Goal: Transaction & Acquisition: Purchase product/service

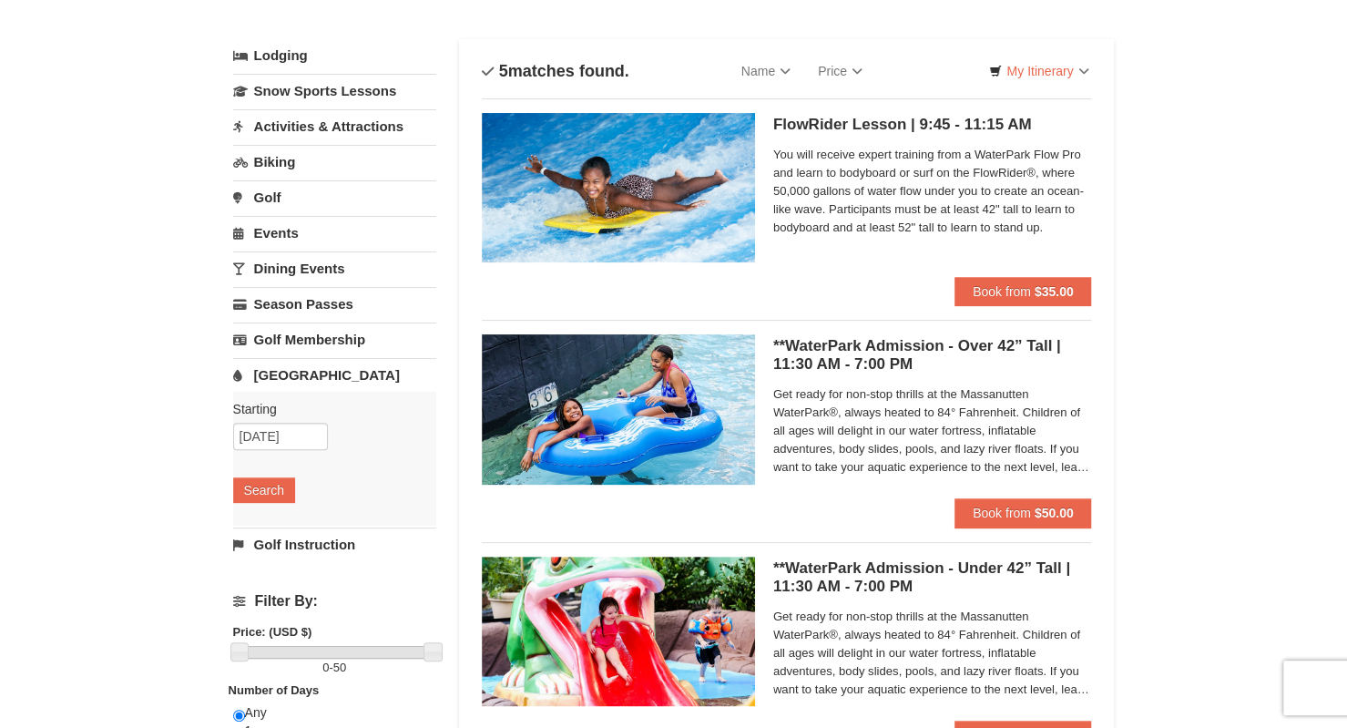
scroll to position [182, 0]
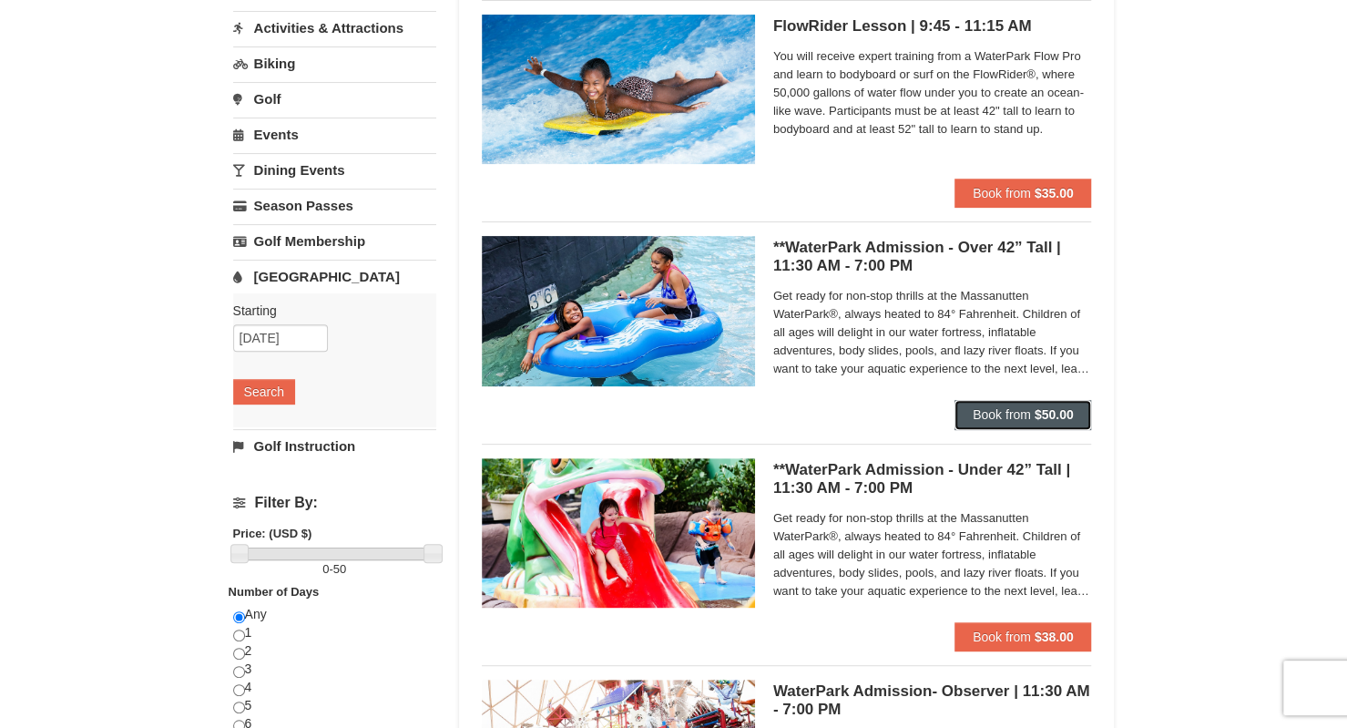
click at [1044, 407] on strong "$50.00" at bounding box center [1054, 414] width 39 height 15
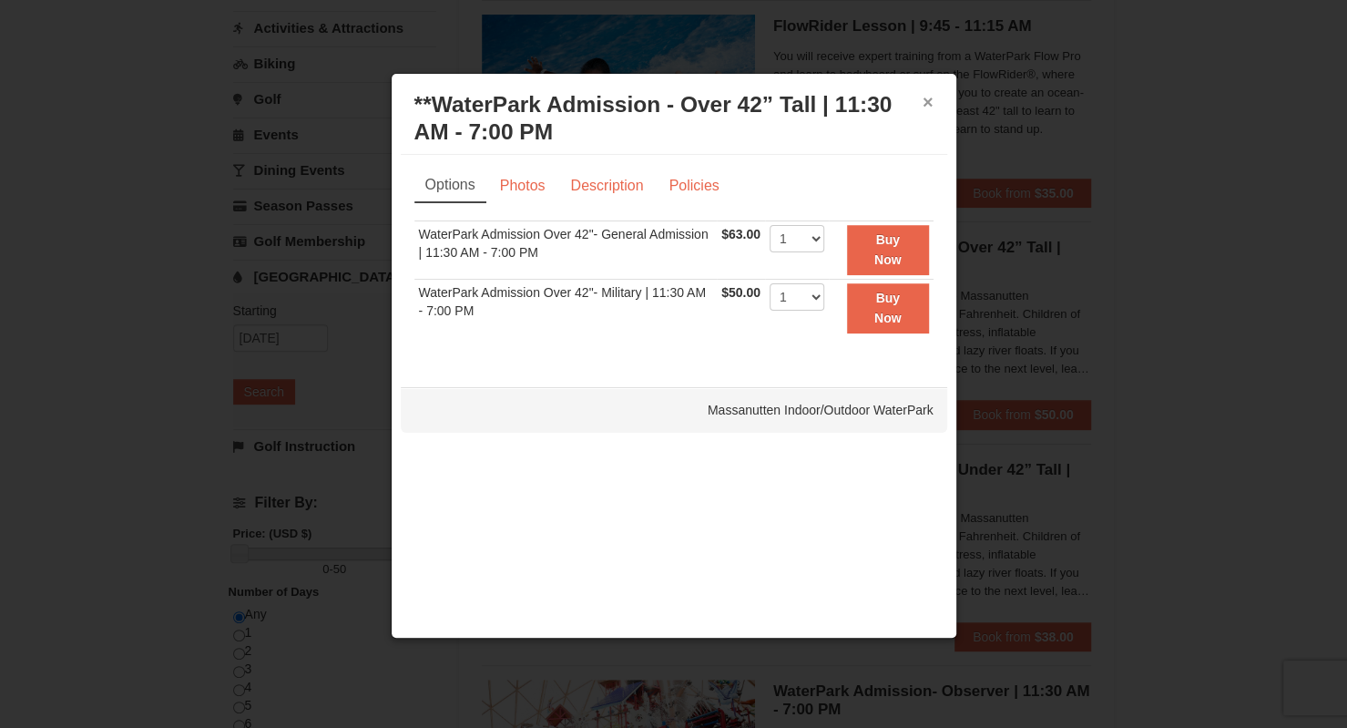
click at [926, 99] on button "×" at bounding box center [928, 102] width 11 height 18
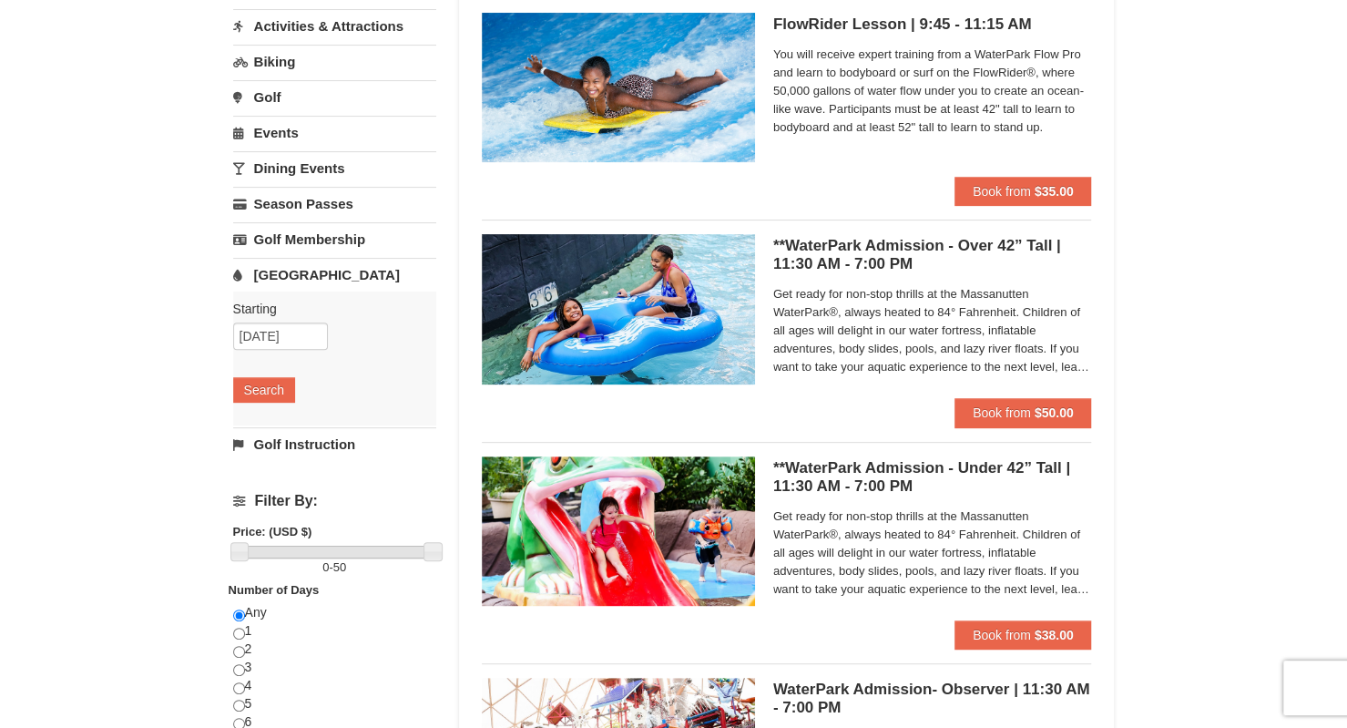
scroll to position [273, 0]
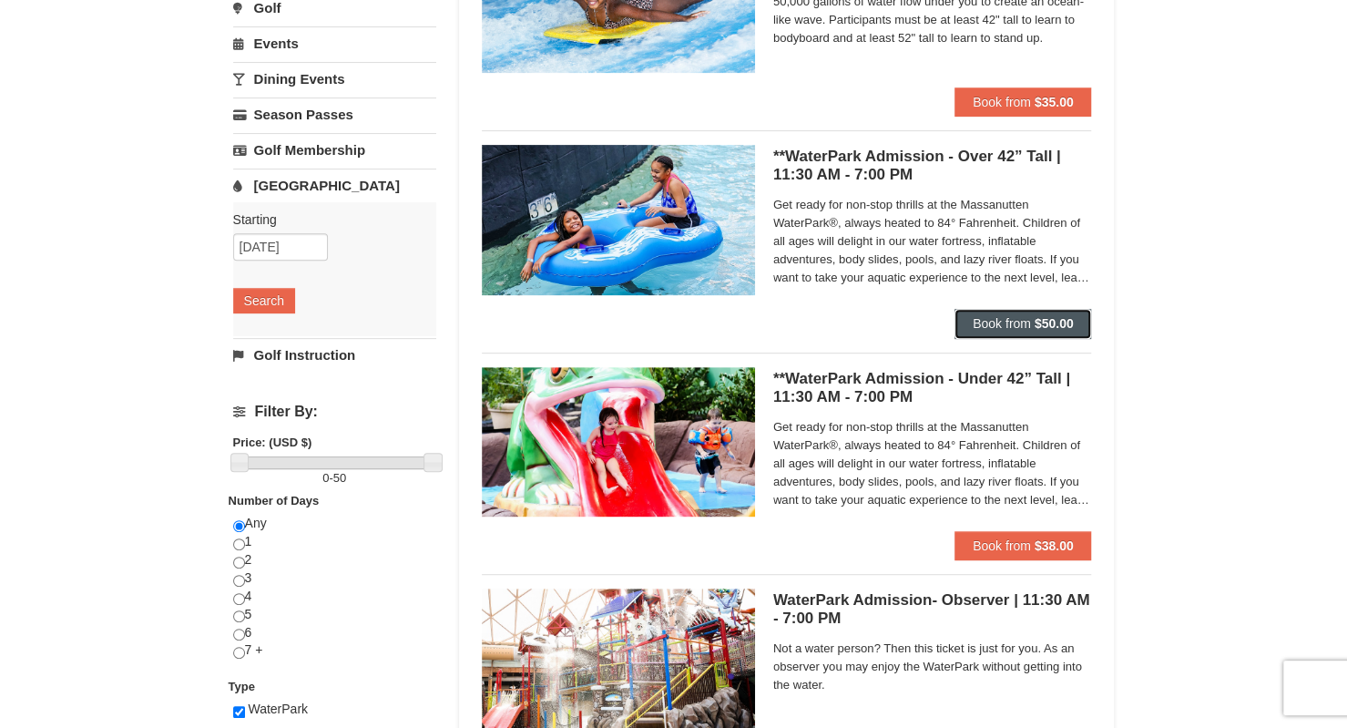
click at [1057, 318] on strong "$50.00" at bounding box center [1054, 323] width 39 height 15
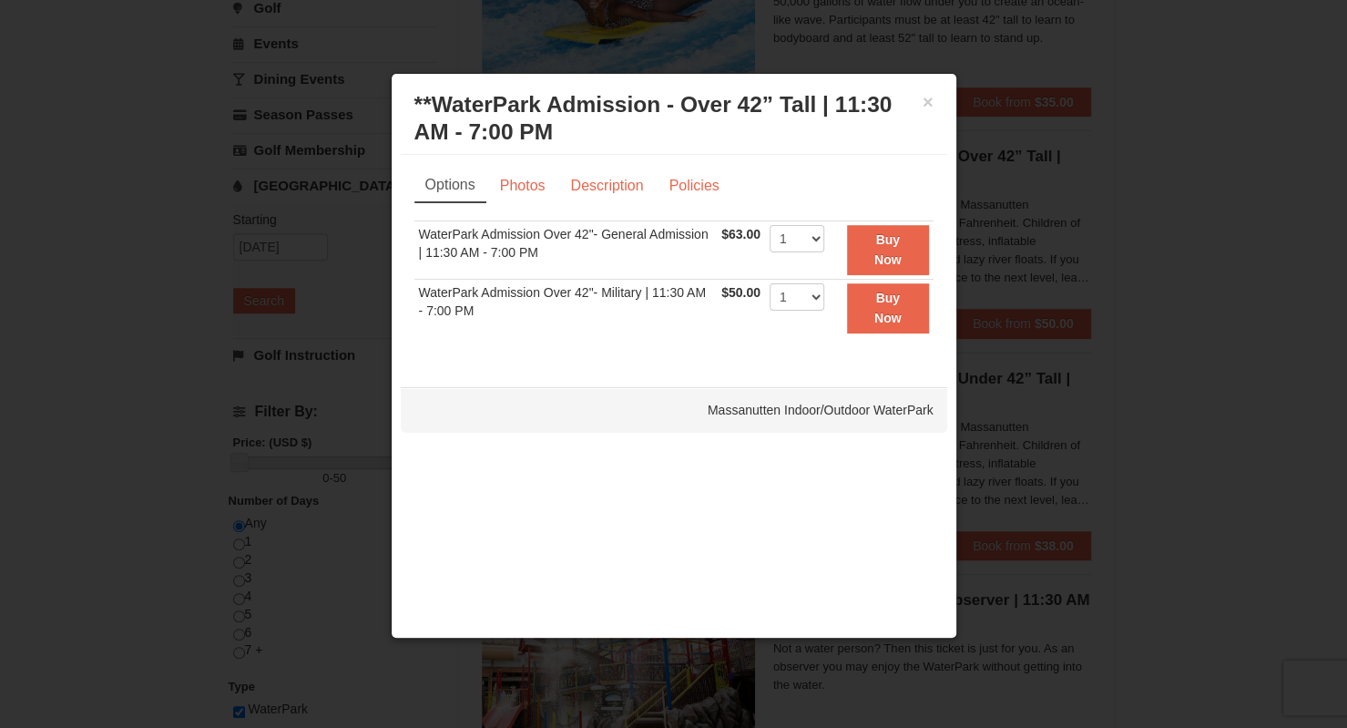
click at [823, 244] on td "1 2 3 4 5 6 7 8 9 10 11 12 13 14 15 16 17 18 19 20 21 22 23 24 25" at bounding box center [797, 249] width 64 height 58
click at [820, 236] on select "1 2 3 4 5 6 7 8 9 10 11 12 13 14 15 16 17 18 19 20 21 22" at bounding box center [797, 238] width 55 height 27
select select "3"
click at [770, 225] on select "1 2 3 4 5 6 7 8 9 10 11 12 13 14 15 16 17 18 19 20 21 22" at bounding box center [797, 238] width 55 height 27
click at [904, 243] on button "Buy Now" at bounding box center [888, 250] width 82 height 50
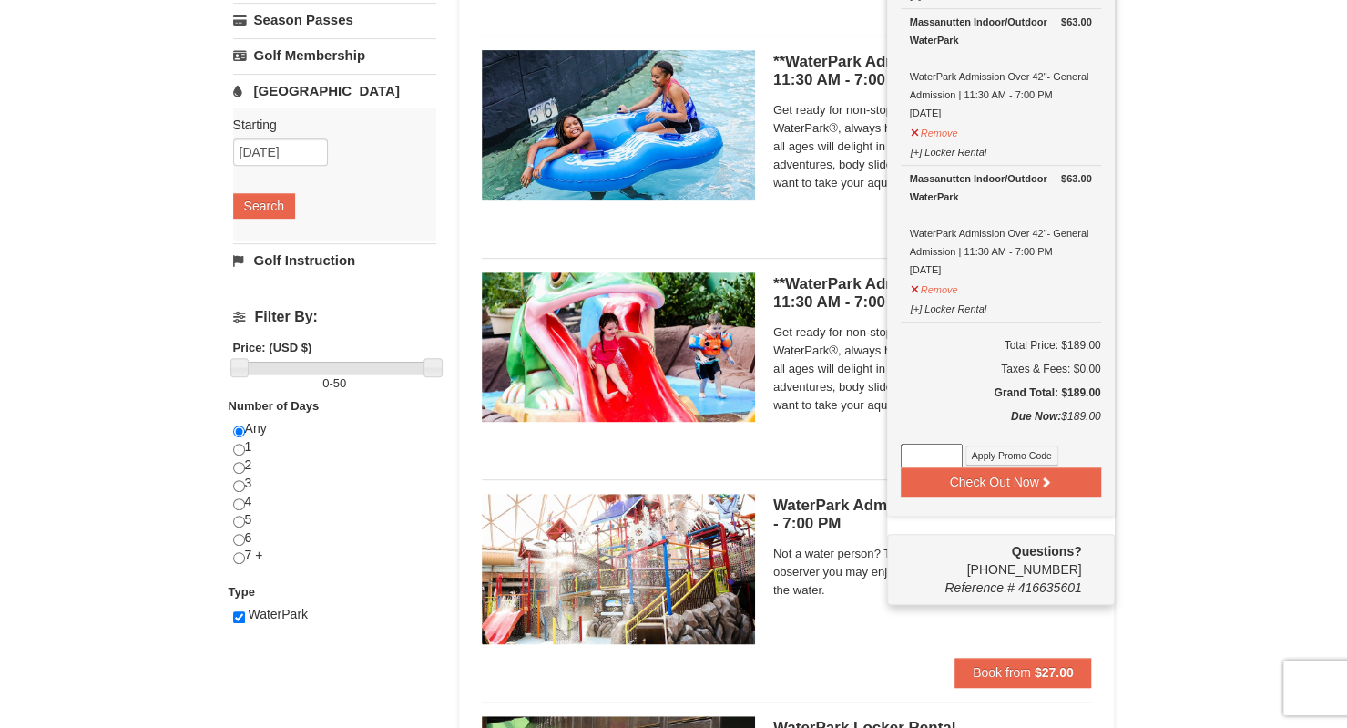
scroll to position [370, 0]
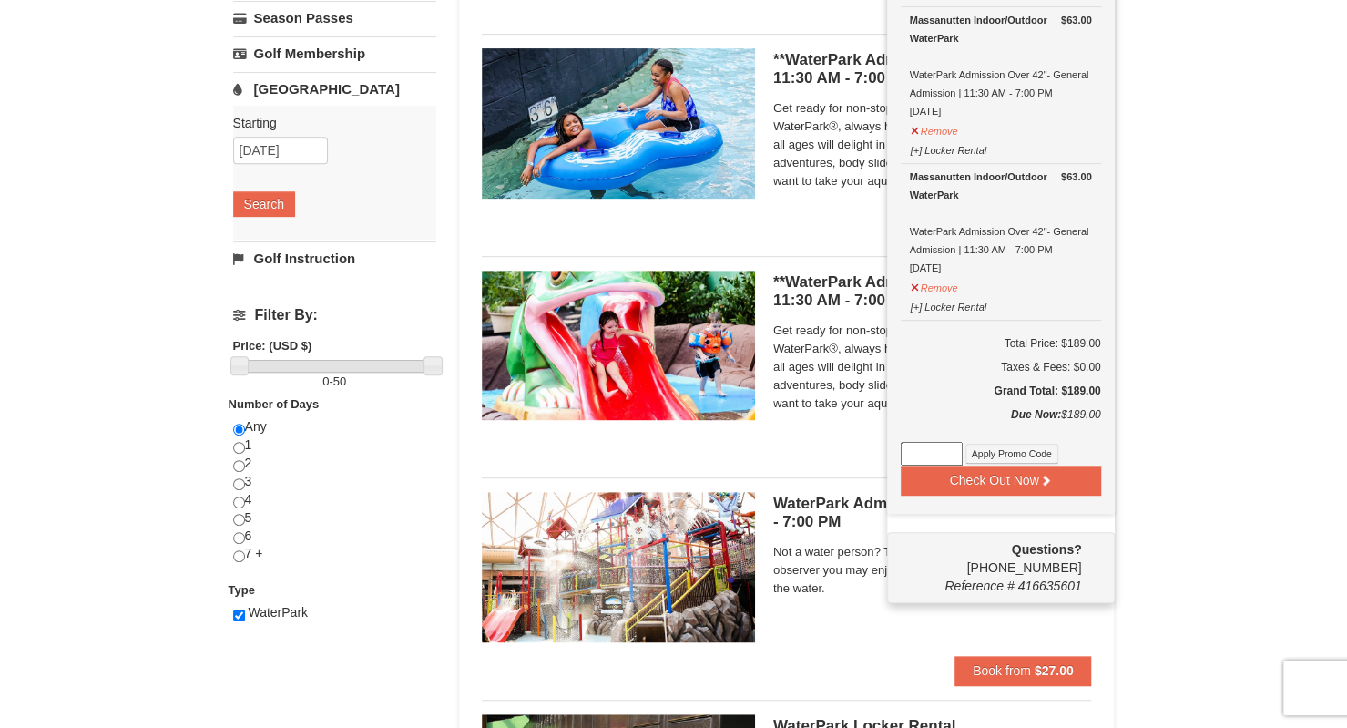
click at [678, 326] on img at bounding box center [618, 345] width 273 height 149
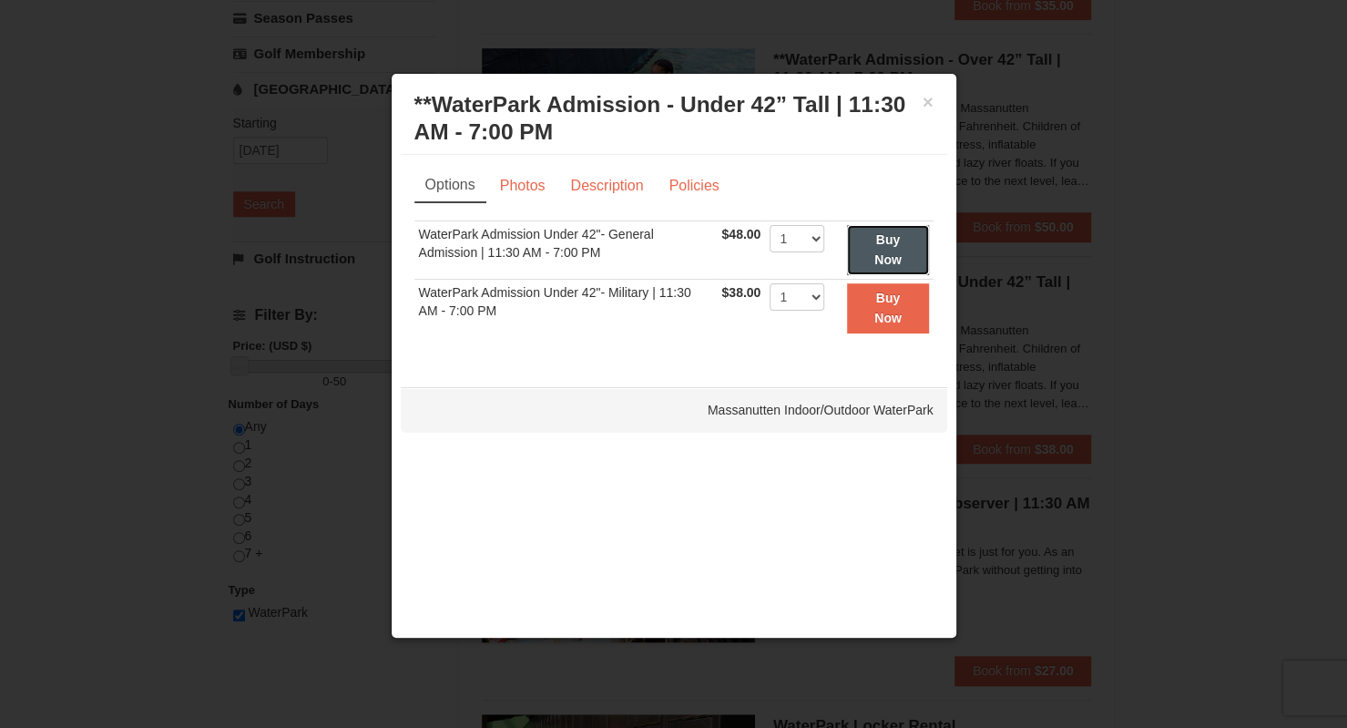
click at [904, 247] on button "Buy Now" at bounding box center [887, 250] width 81 height 50
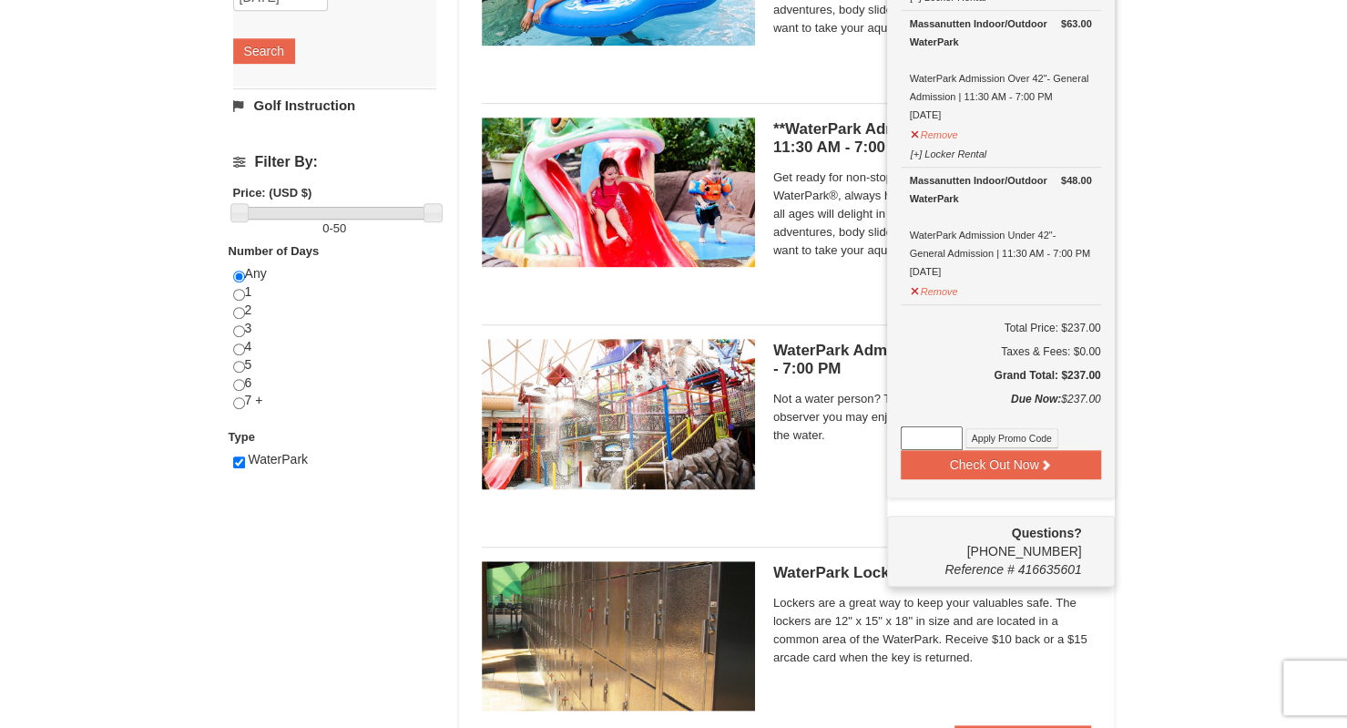
scroll to position [552, 0]
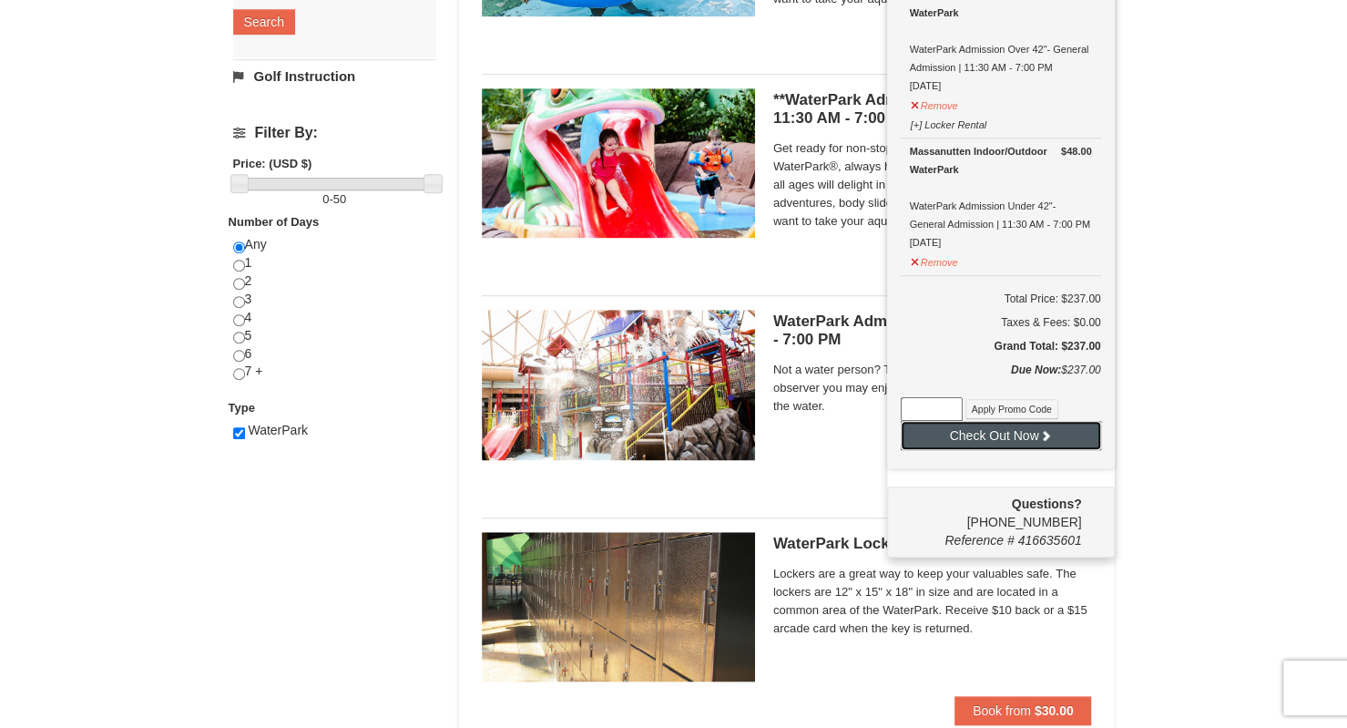
click at [1027, 432] on button "Check Out Now" at bounding box center [1001, 435] width 200 height 29
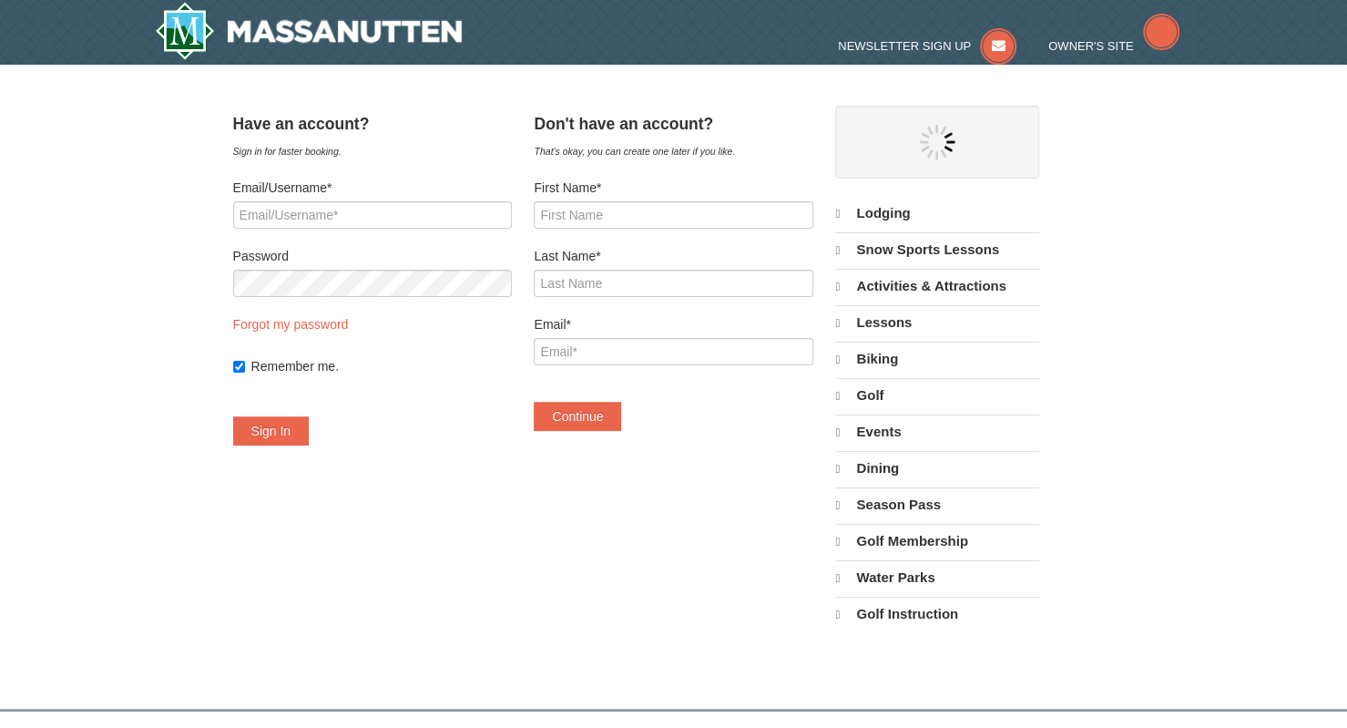
select select "10"
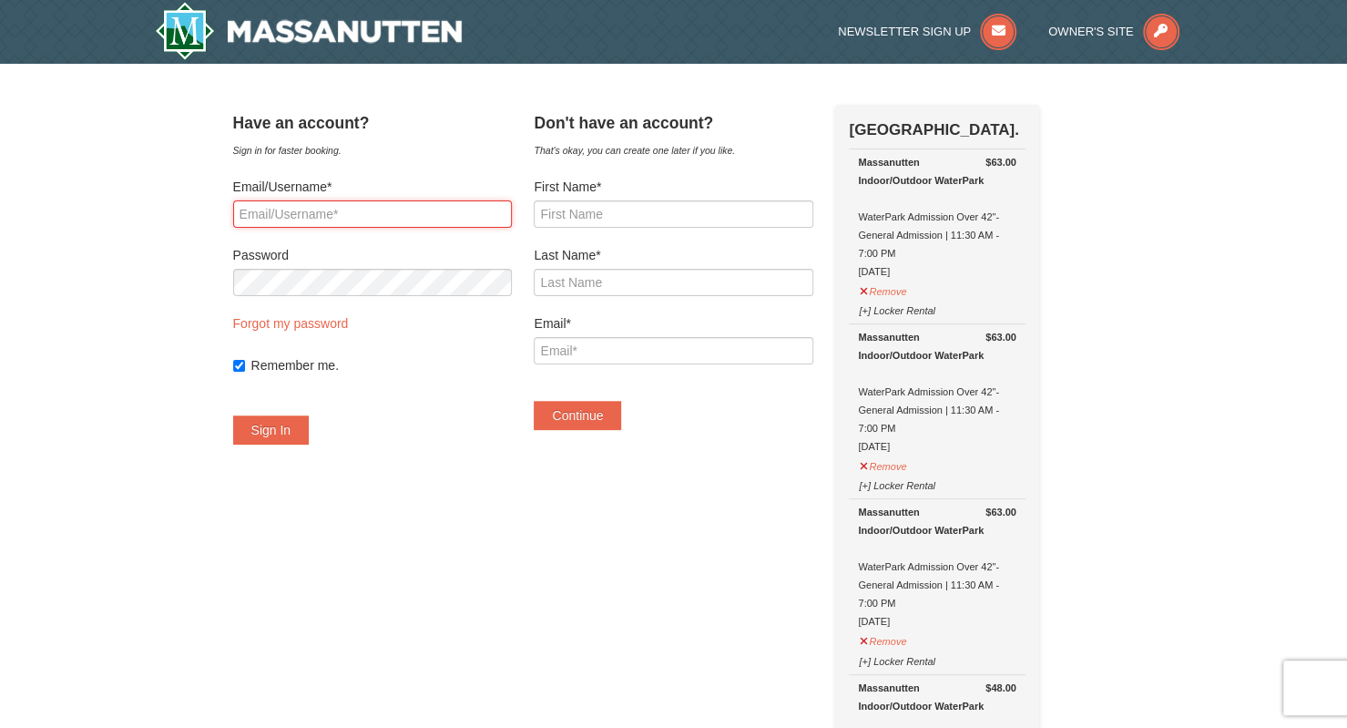
click at [352, 220] on input "Email/Username*" at bounding box center [372, 213] width 279 height 27
type input "amasbeltran@gmail.com"
click at [306, 420] on button "Sign In" at bounding box center [271, 429] width 77 height 29
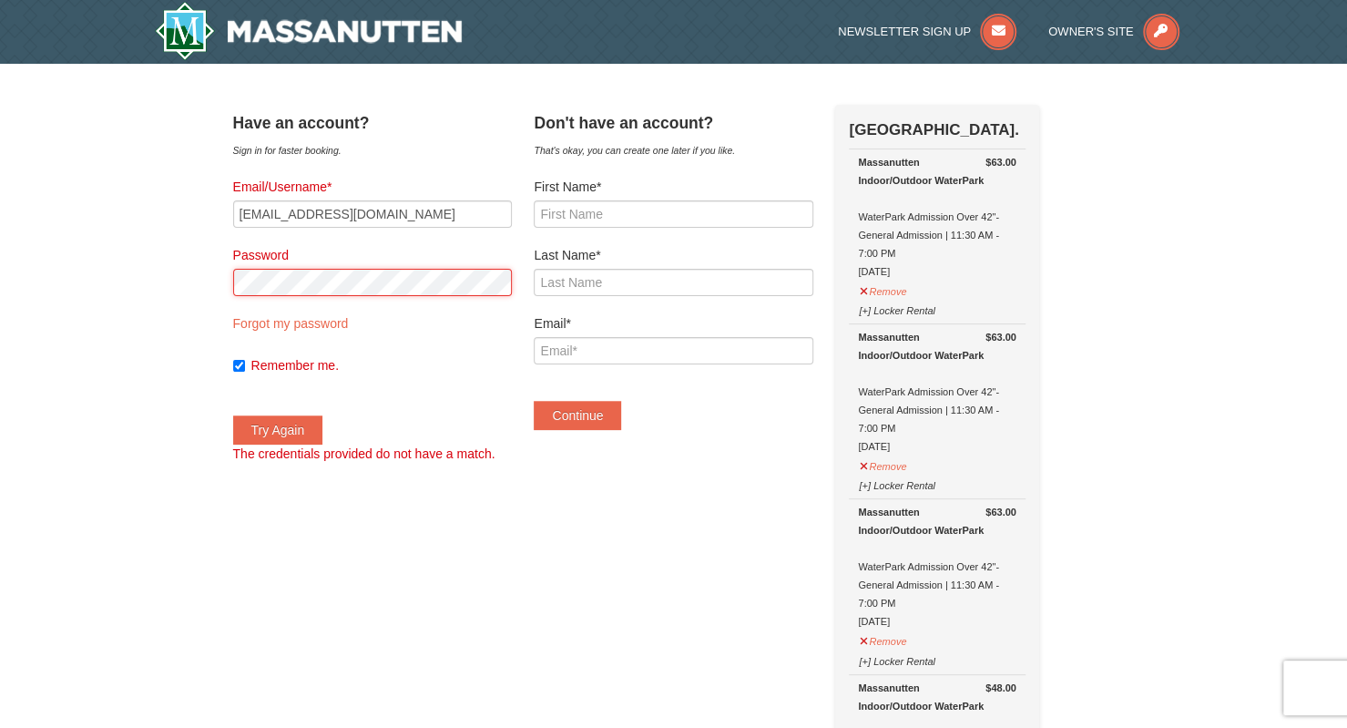
click at [279, 442] on button "Try Again" at bounding box center [278, 429] width 90 height 29
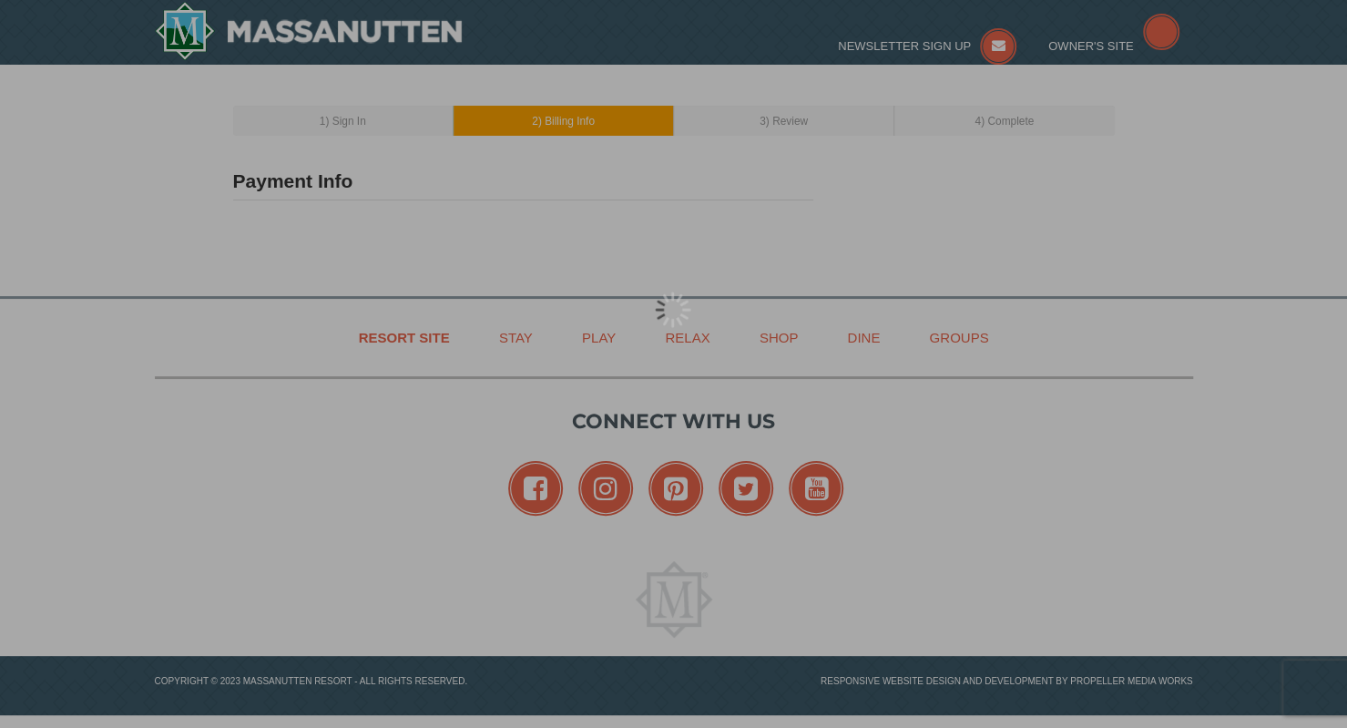
type input "ANDREA BELTRAN"
type input "[EMAIL_ADDRESS][DOMAIN_NAME]"
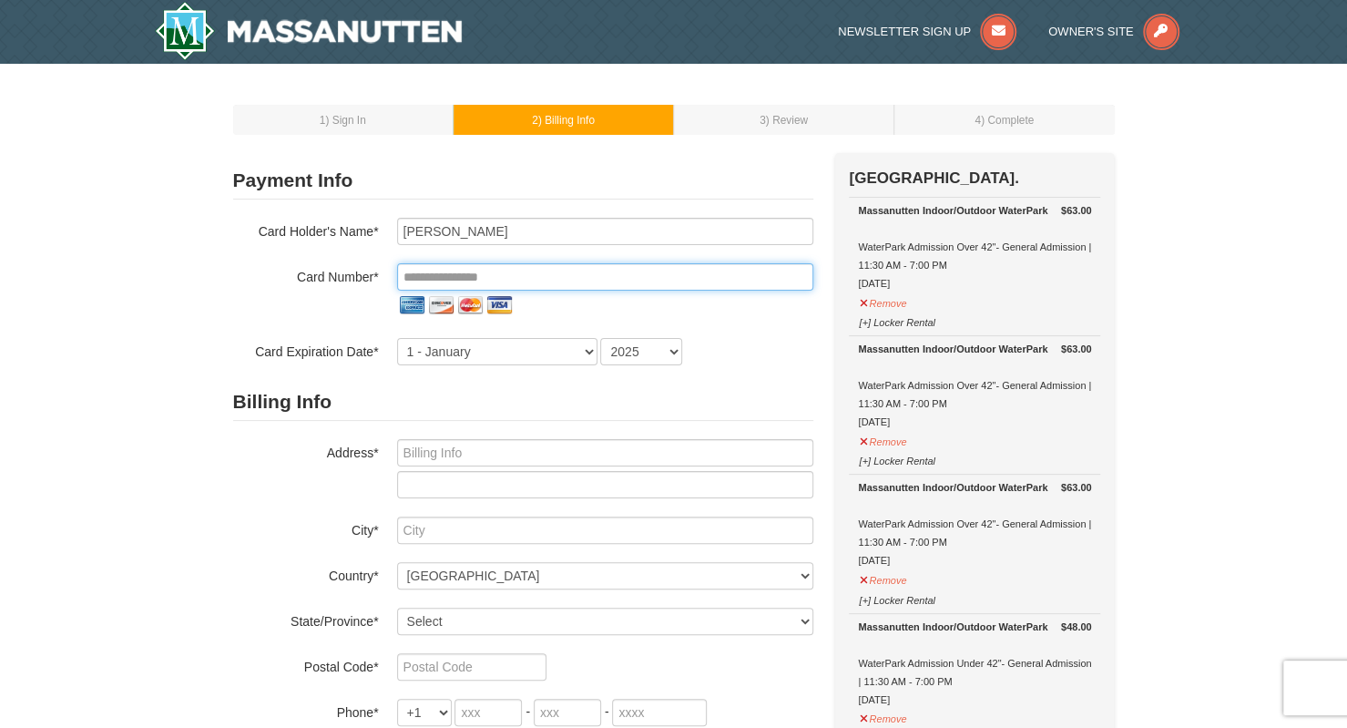
click at [452, 274] on input "tel" at bounding box center [605, 276] width 416 height 27
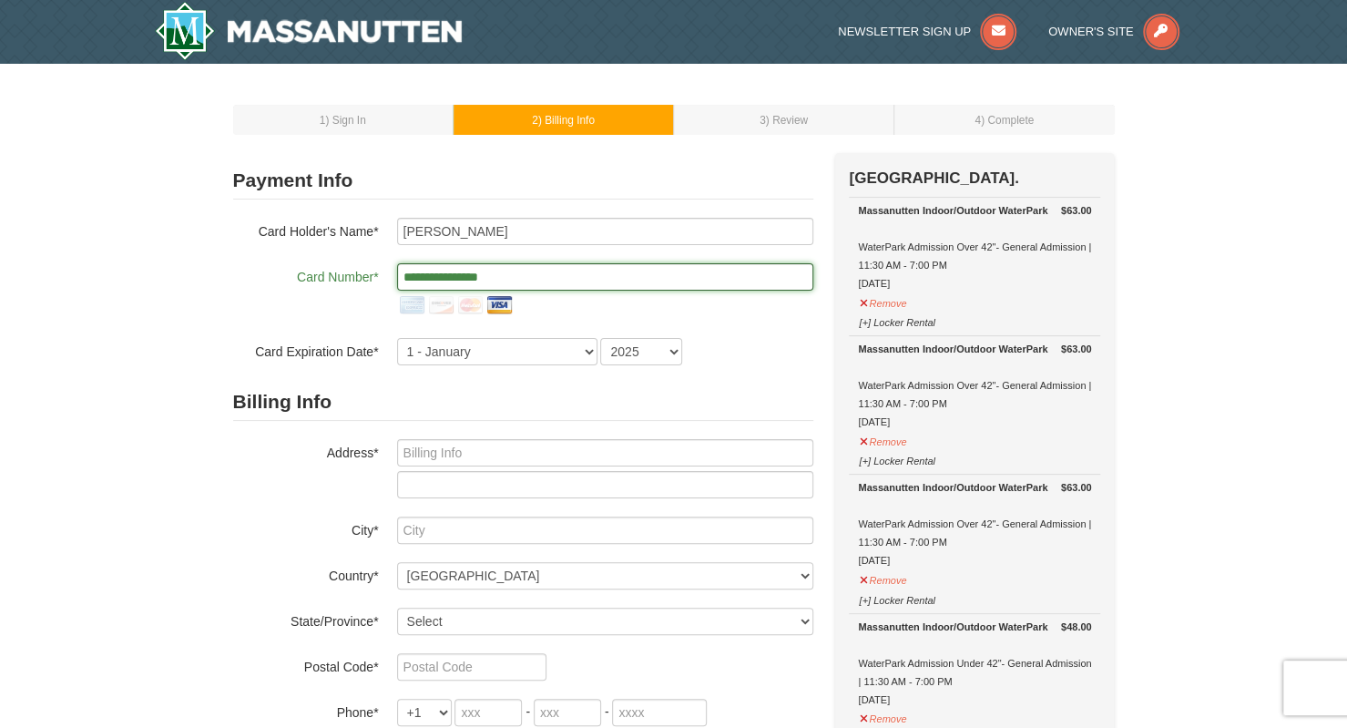
type input "**********"
click at [455, 352] on select "1 - January 2 - February 3 - March 4 - April 5 - May 6 - June 7 - July 8 - Augu…" at bounding box center [497, 351] width 200 height 27
select select "8"
click at [397, 338] on select "1 - January 2 - February 3 - March 4 - April 5 - May 6 - June 7 - July 8 - Augu…" at bounding box center [497, 351] width 200 height 27
click at [674, 359] on select "2025 2026 2027 2028 2029 2030 2031 2032 2033 2034" at bounding box center [641, 351] width 82 height 27
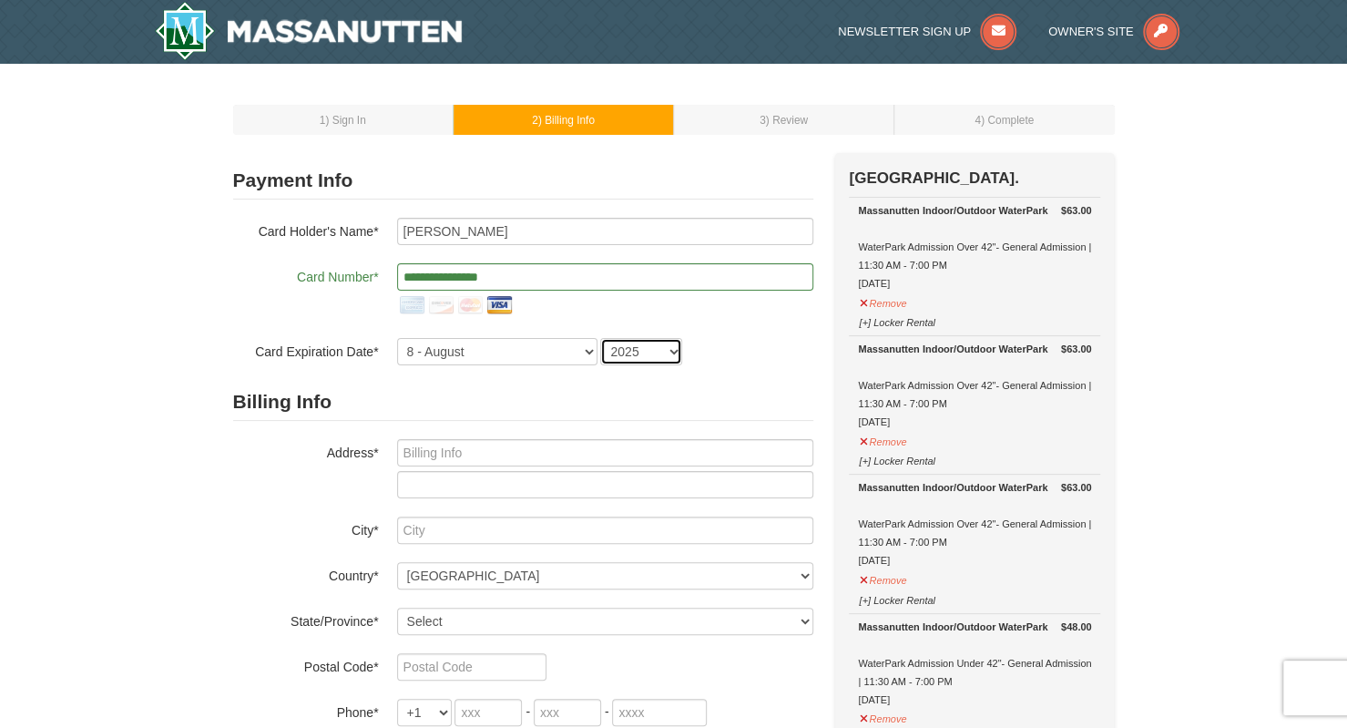
select select "2026"
click at [600, 338] on select "2025 2026 2027 2028 2029 2030 2031 2032 2033 2034" at bounding box center [641, 351] width 82 height 27
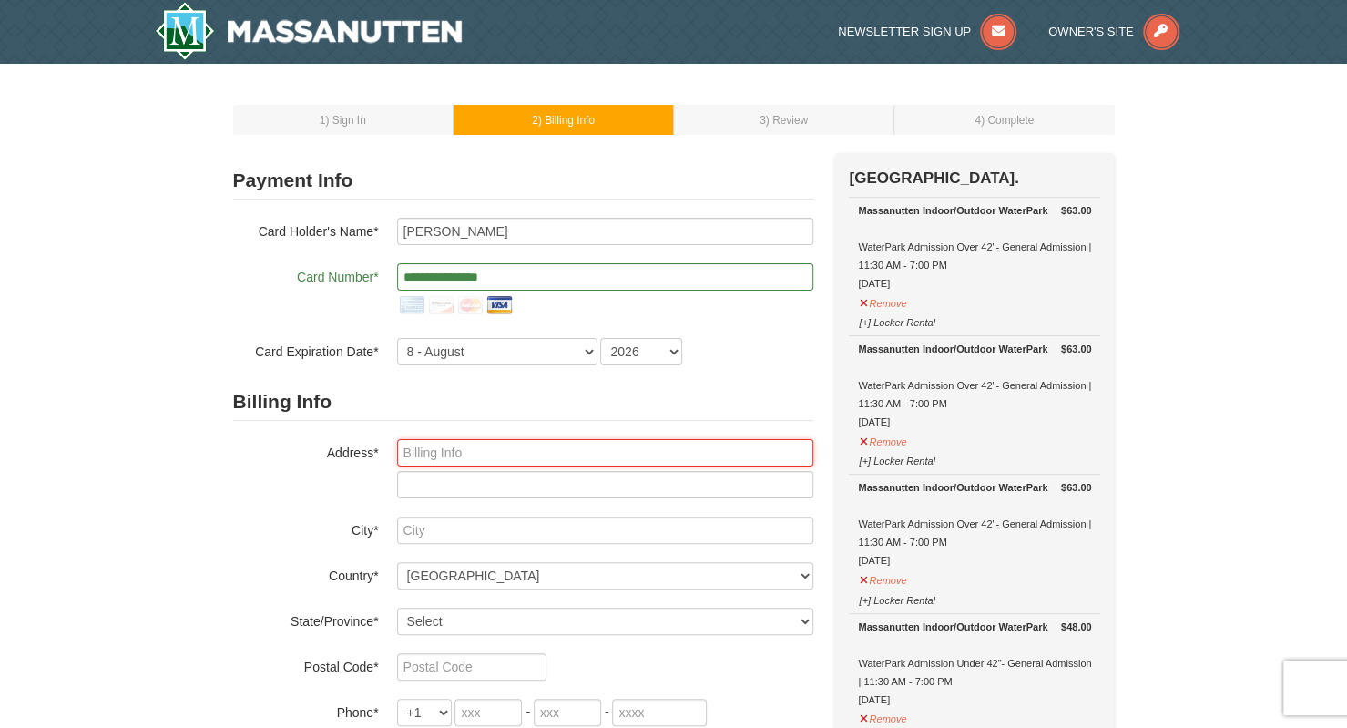
click at [454, 451] on input "text" at bounding box center [605, 452] width 416 height 27
type input "3003 Bromley Ct"
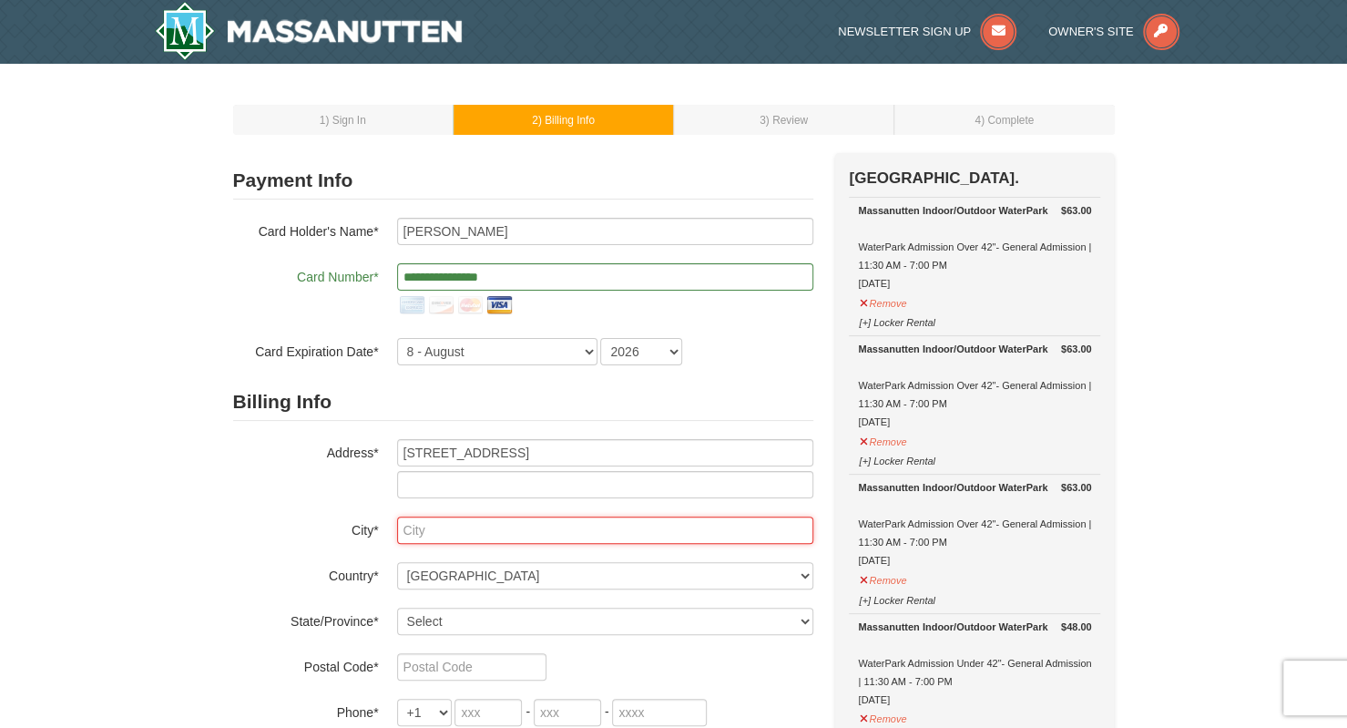
type input "Woodbridge"
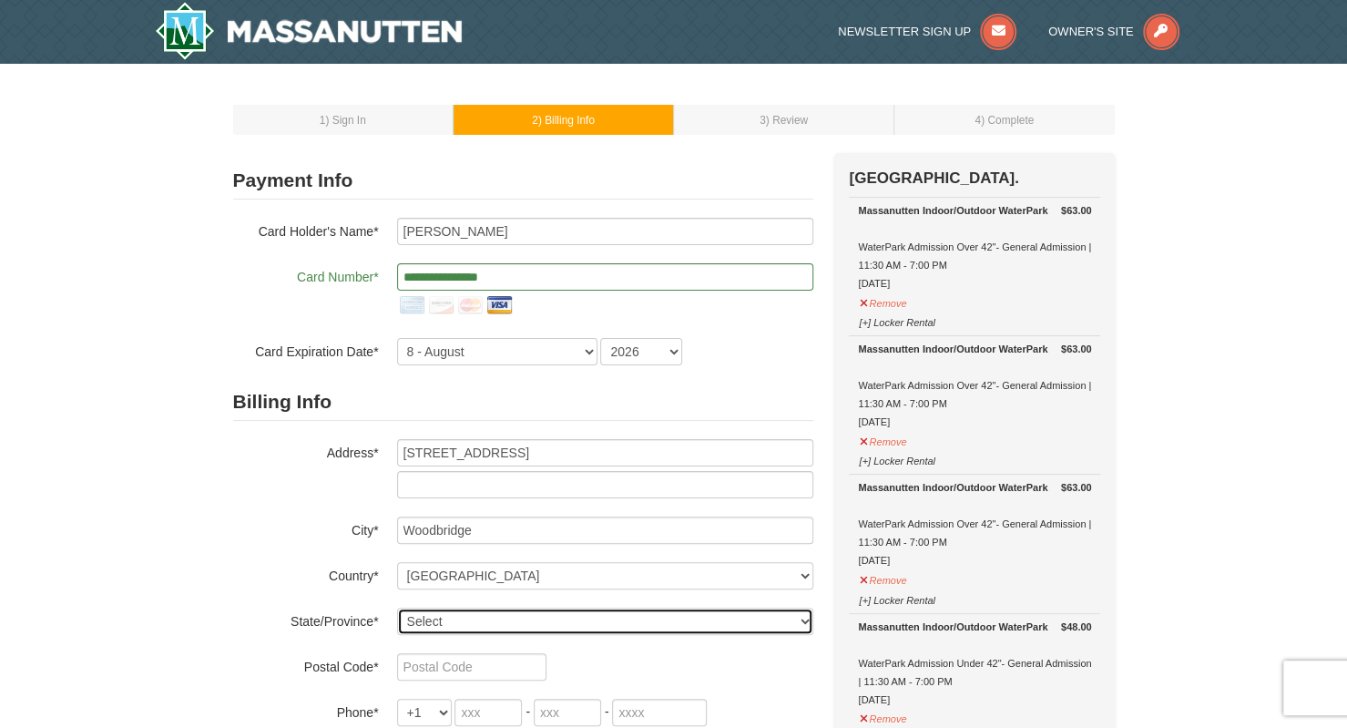
select select "VA"
type input "22192"
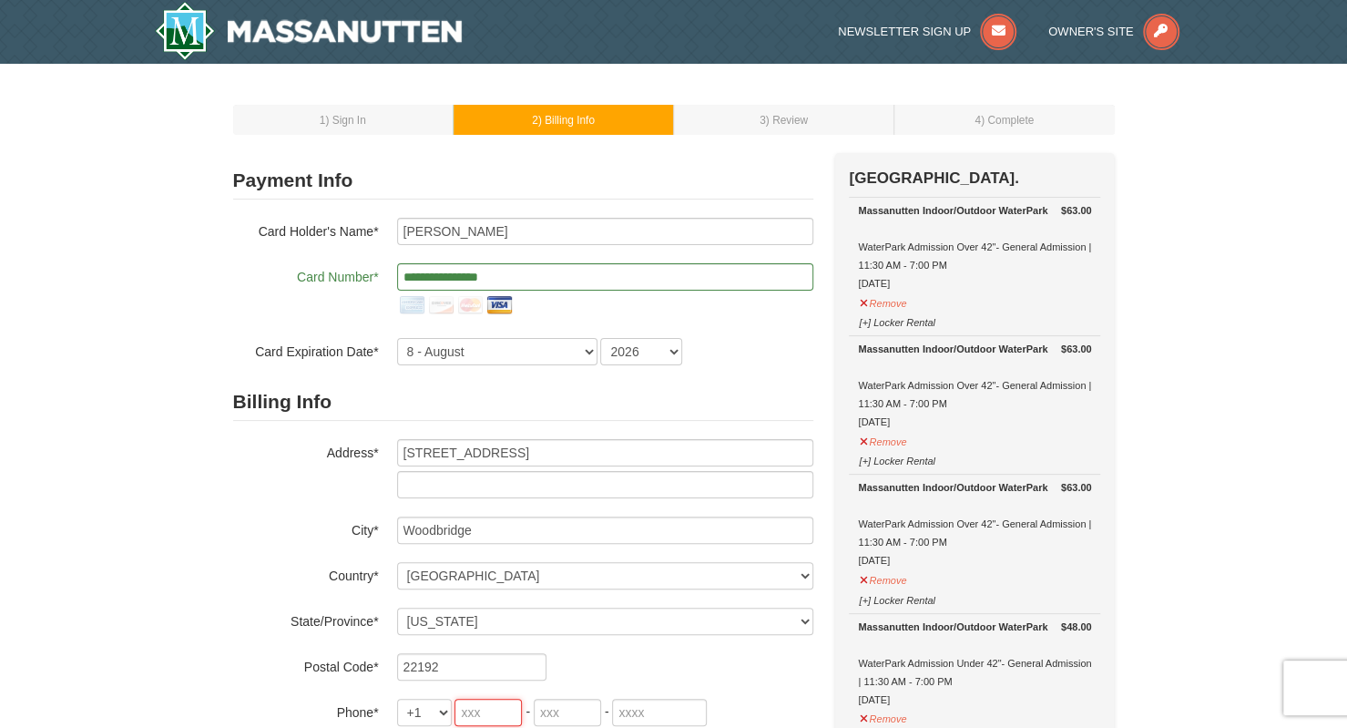
type input "571"
type input "373"
type input "9034"
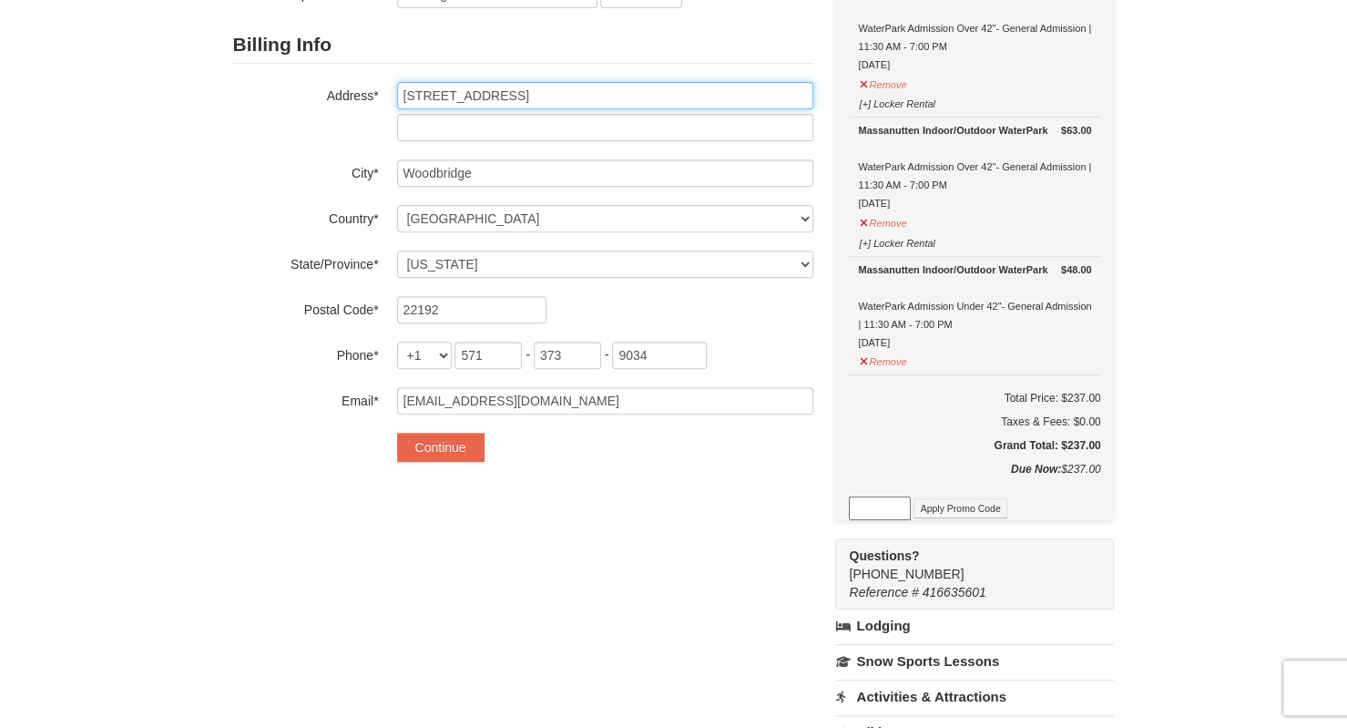
scroll to position [364, 0]
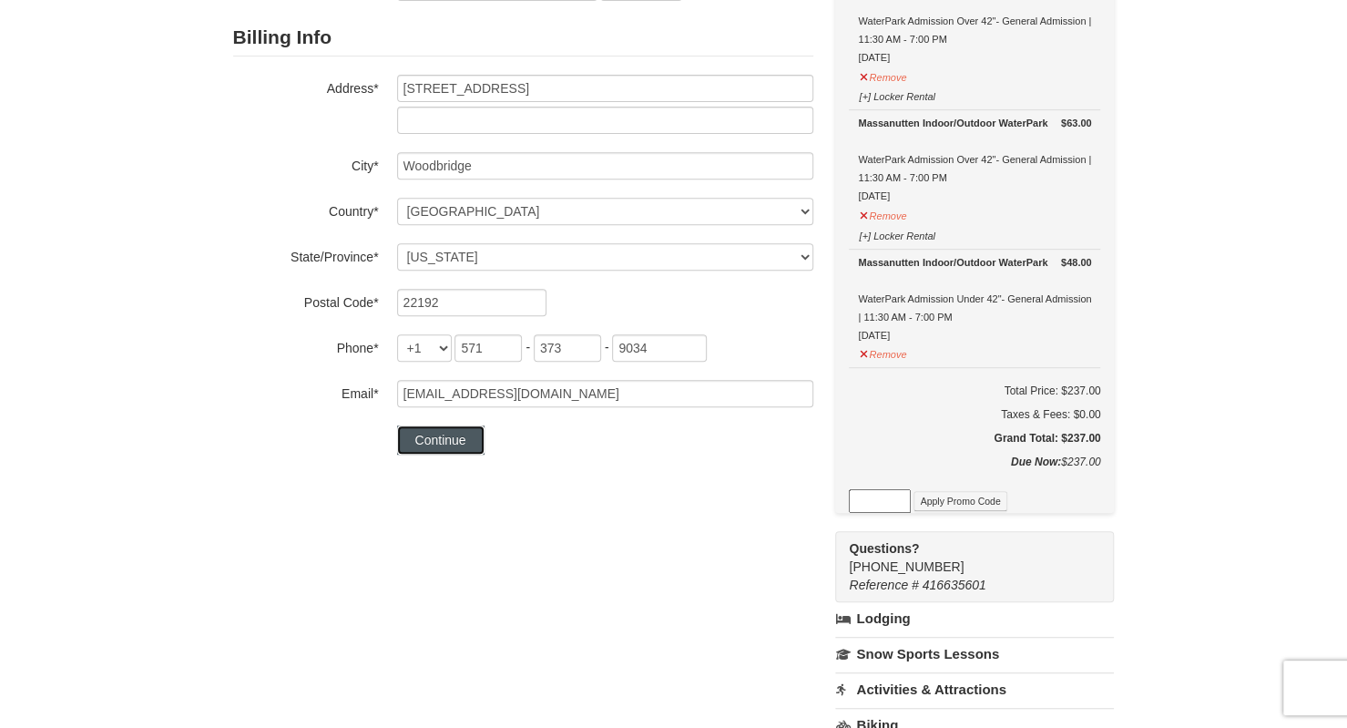
click at [468, 438] on button "Continue" at bounding box center [440, 439] width 87 height 29
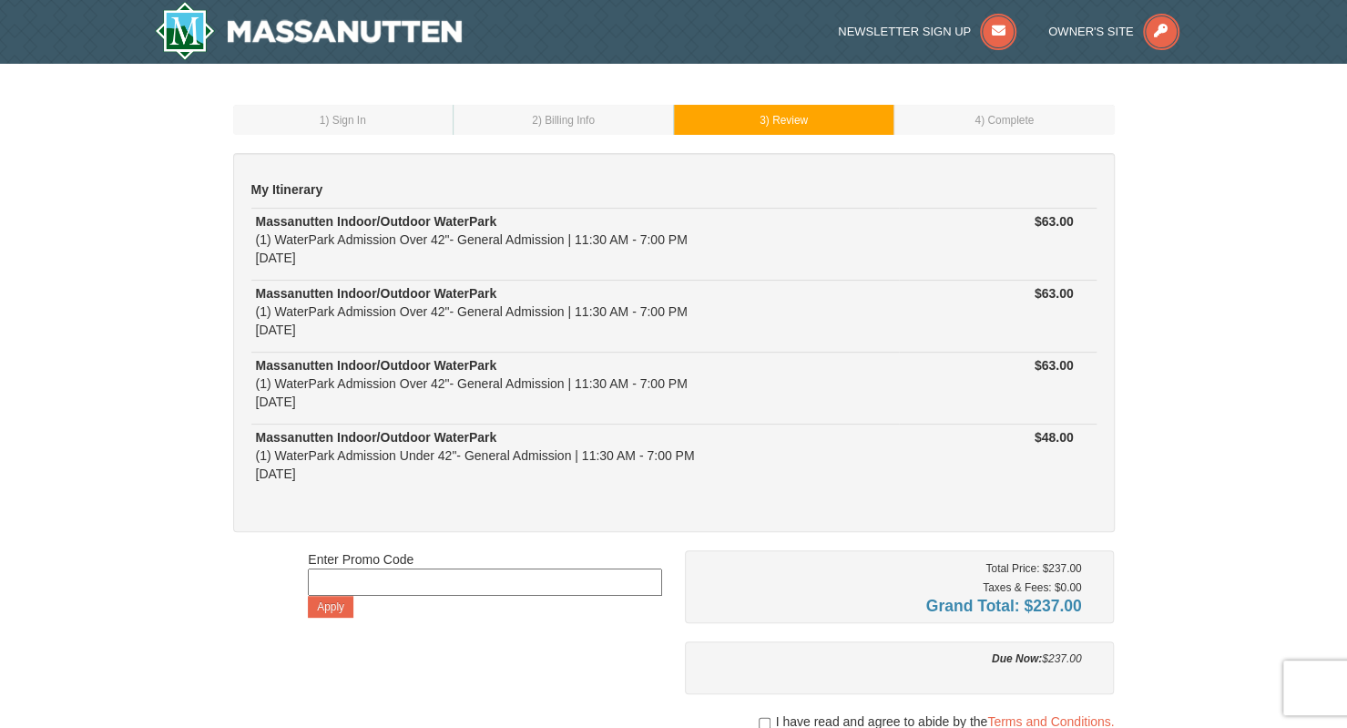
scroll to position [182, 0]
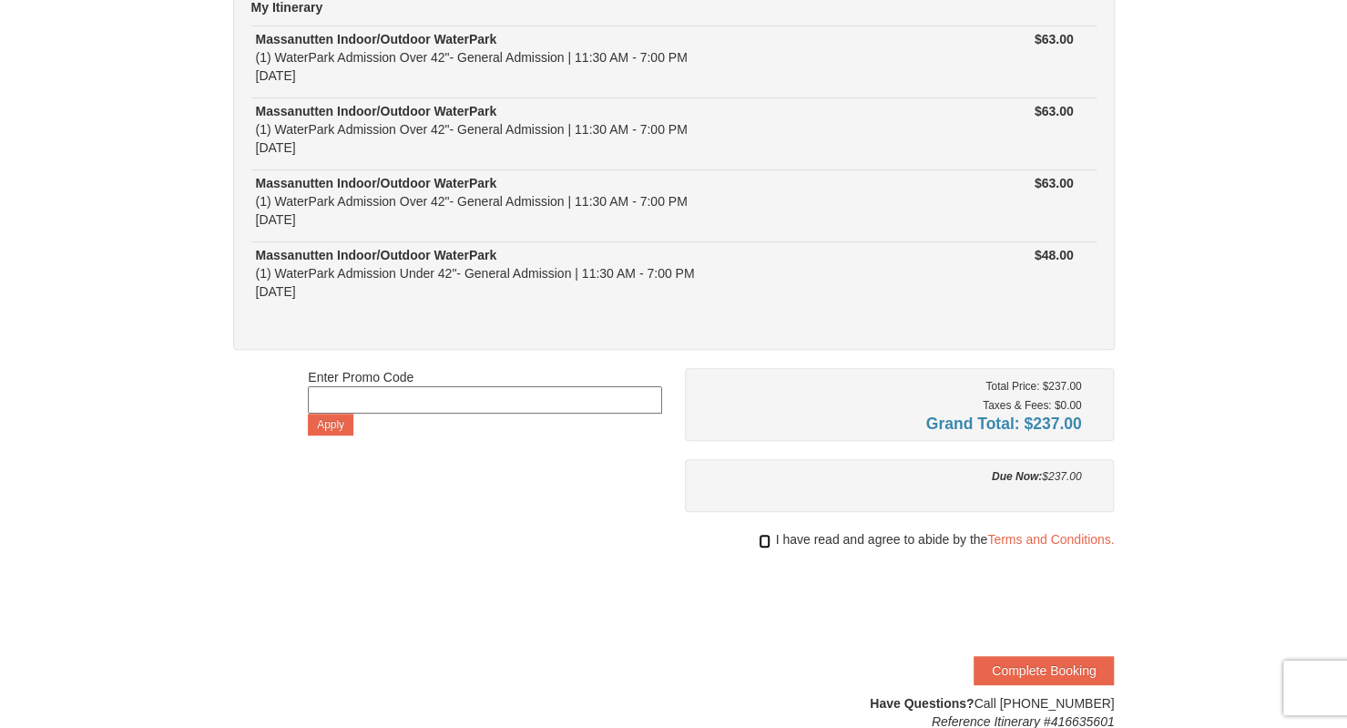
click at [759, 543] on input "checkbox" at bounding box center [765, 541] width 12 height 15
checkbox input "true"
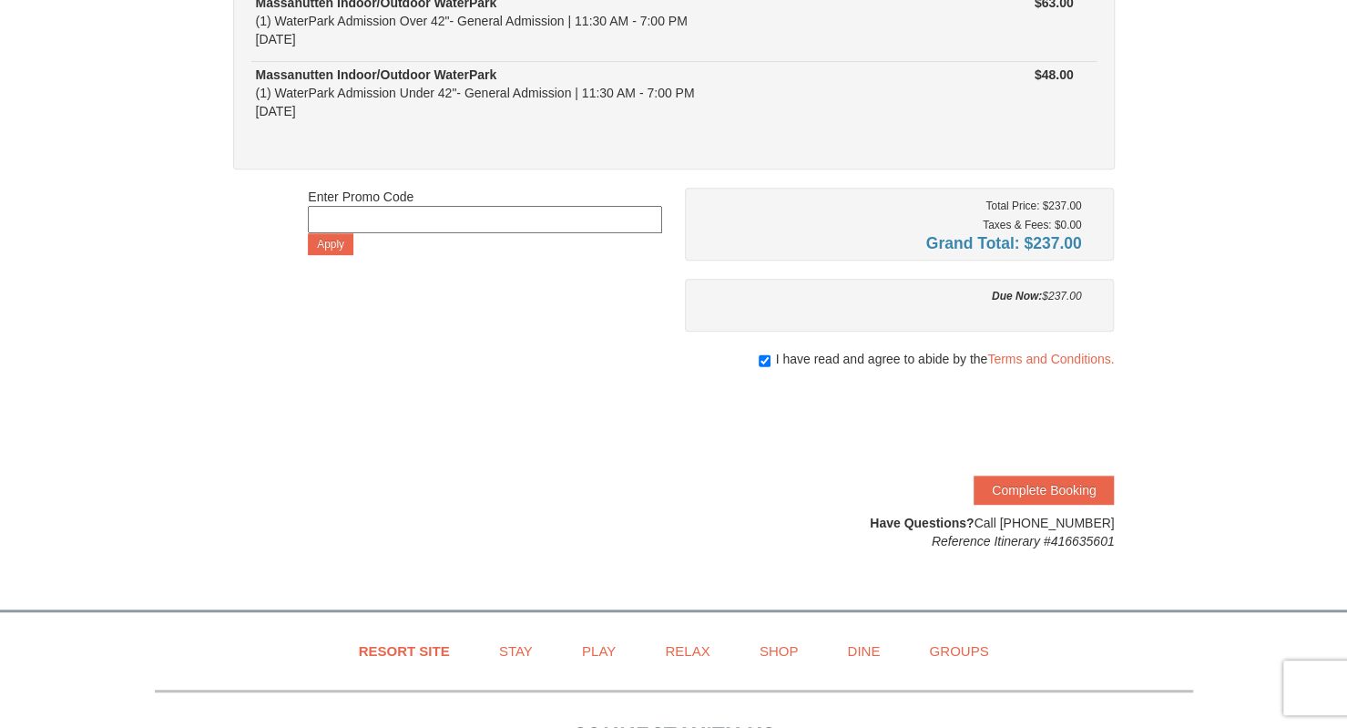
scroll to position [364, 0]
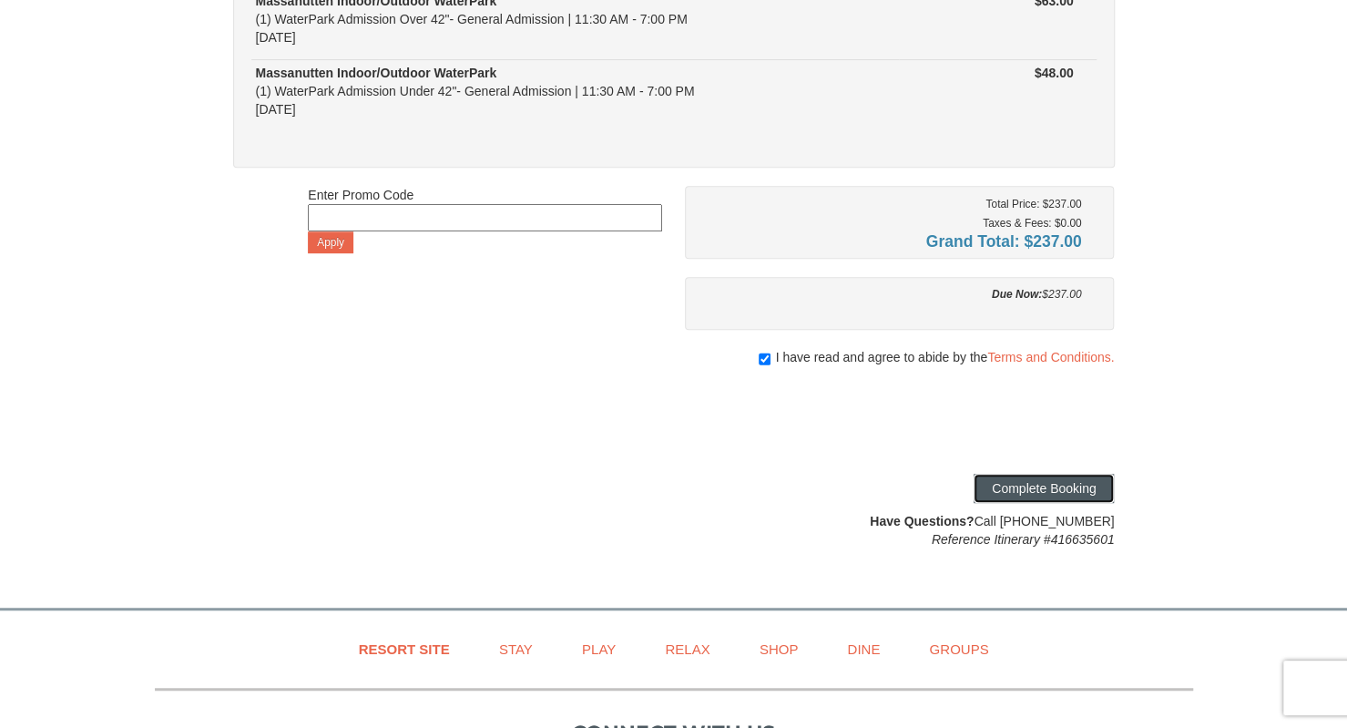
click at [1035, 485] on button "Complete Booking" at bounding box center [1044, 488] width 140 height 29
